Goal: Task Accomplishment & Management: Understand process/instructions

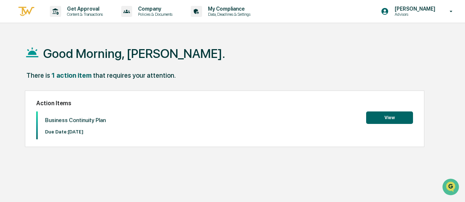
click at [390, 118] on button "View" at bounding box center [389, 117] width 47 height 12
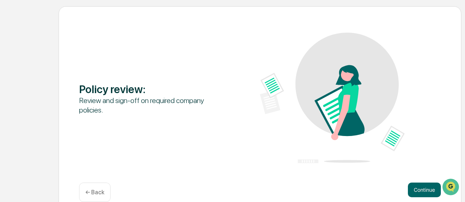
scroll to position [93, 0]
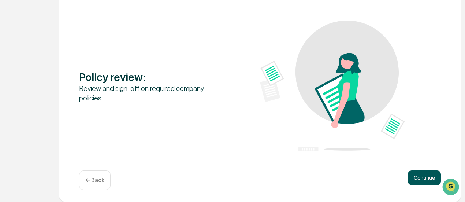
click at [426, 174] on button "Continue" at bounding box center [424, 177] width 33 height 15
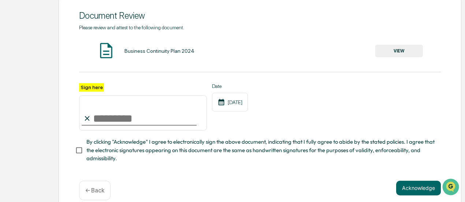
click at [394, 49] on button "VIEW" at bounding box center [399, 51] width 48 height 12
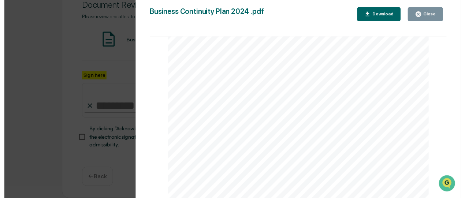
scroll to position [1281, 0]
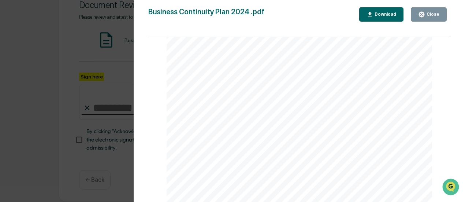
click at [381, 17] on div "Download" at bounding box center [381, 14] width 30 height 7
click at [108, 93] on div "Version History [DATE] 06:32 PM [PERSON_NAME] Business Continuity Plan 2024 .pd…" at bounding box center [232, 101] width 465 height 202
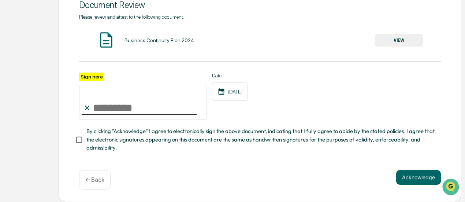
click at [124, 109] on input "Sign here" at bounding box center [143, 102] width 128 height 35
type input "**********"
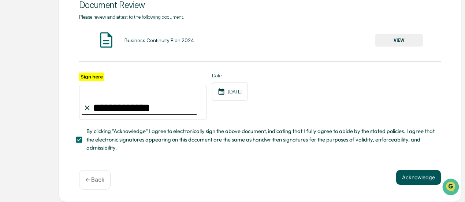
click at [417, 174] on button "Acknowledge" at bounding box center [418, 177] width 45 height 15
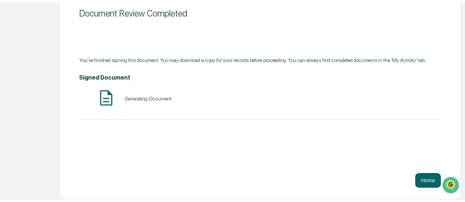
scroll to position [93, 0]
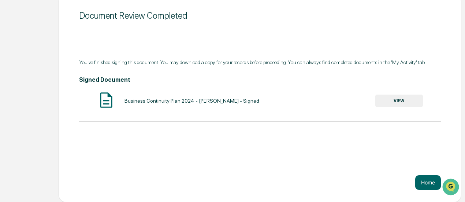
click at [401, 101] on button "VIEW" at bounding box center [399, 100] width 48 height 12
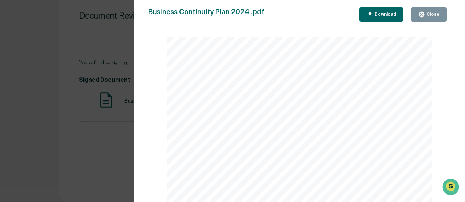
scroll to position [6685, 0]
click at [426, 13] on div "Close" at bounding box center [432, 14] width 14 height 5
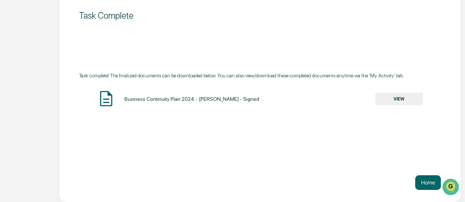
click at [109, 99] on img at bounding box center [106, 98] width 18 height 18
click at [401, 100] on button "VIEW" at bounding box center [399, 99] width 48 height 12
